Goal: Check status

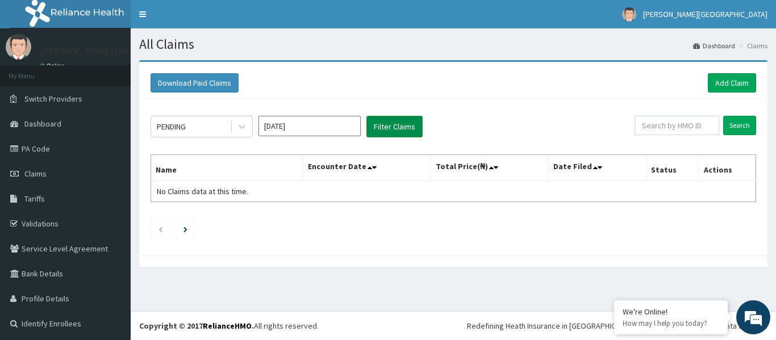
click at [392, 128] on button "Filter Claims" at bounding box center [394, 127] width 56 height 22
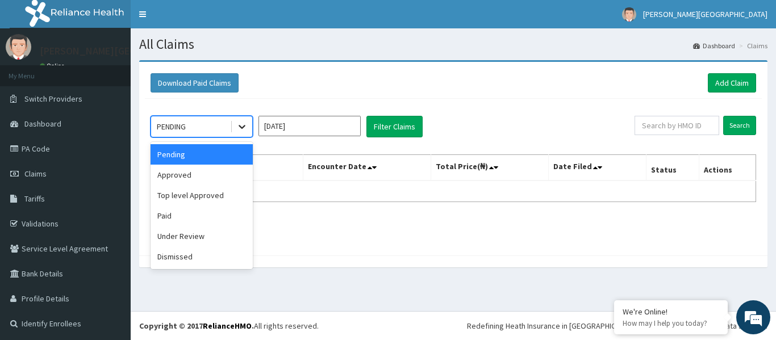
click at [243, 124] on icon at bounding box center [241, 126] width 11 height 11
click at [231, 179] on div "Approved" at bounding box center [201, 175] width 102 height 20
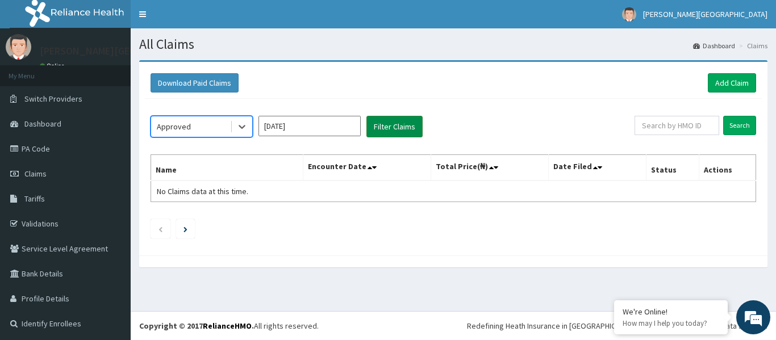
click at [397, 123] on button "Filter Claims" at bounding box center [394, 127] width 56 height 22
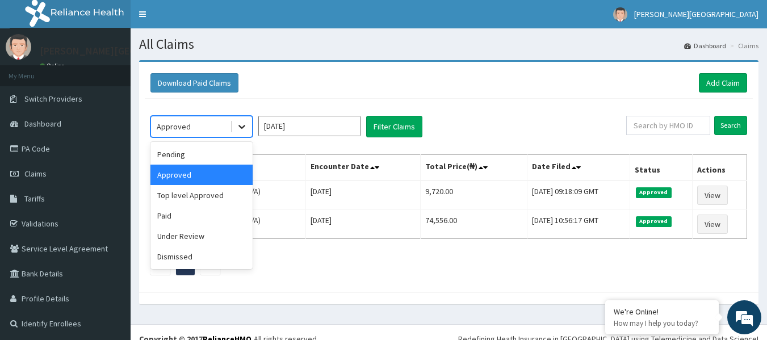
click at [242, 123] on icon at bounding box center [241, 126] width 11 height 11
click at [211, 215] on div "Paid" at bounding box center [201, 216] width 102 height 20
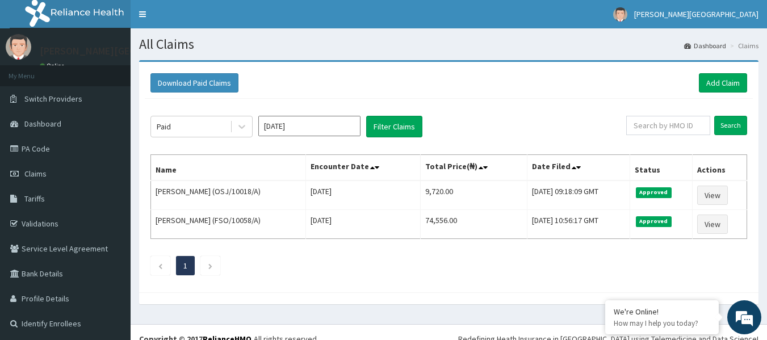
drag, startPoint x: 281, startPoint y: 185, endPoint x: 333, endPoint y: 140, distance: 68.4
click at [333, 140] on div "Paid [DATE] Filter Claims Search Name Encounter Date Total Price(₦) Date Filed …" at bounding box center [449, 193] width 608 height 188
click at [385, 120] on button "Filter Claims" at bounding box center [394, 127] width 56 height 22
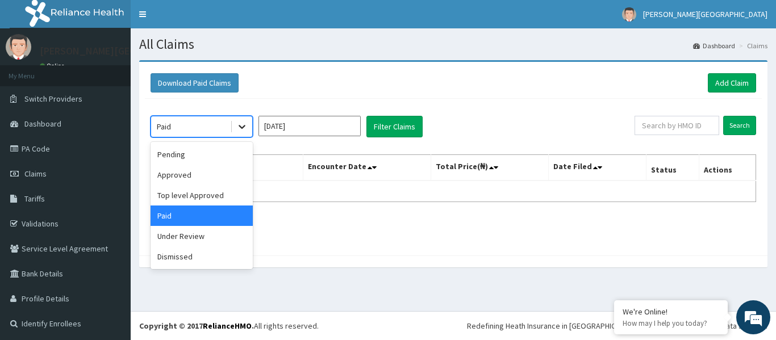
click at [243, 124] on icon at bounding box center [241, 126] width 11 height 11
click at [199, 236] on div "Under Review" at bounding box center [201, 236] width 102 height 20
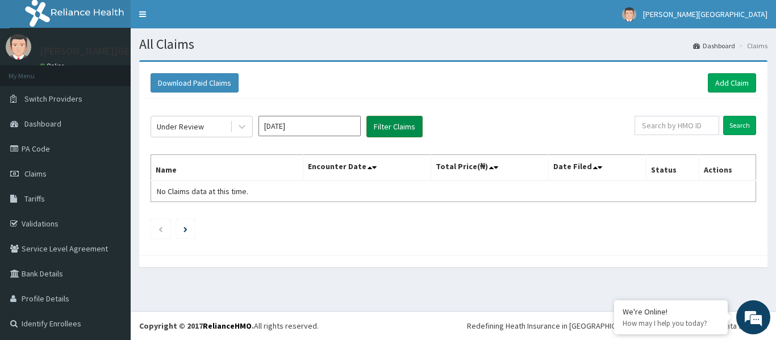
click at [401, 122] on button "Filter Claims" at bounding box center [394, 127] width 56 height 22
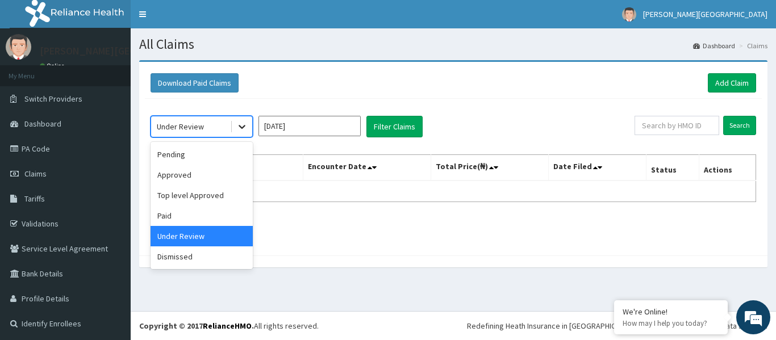
click at [240, 124] on icon at bounding box center [241, 126] width 11 height 11
click at [194, 174] on div "Approved" at bounding box center [201, 175] width 102 height 20
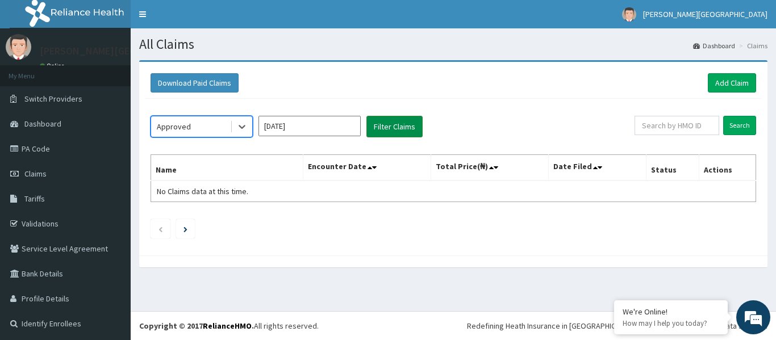
click at [378, 123] on button "Filter Claims" at bounding box center [394, 127] width 56 height 22
